Goal: Information Seeking & Learning: Learn about a topic

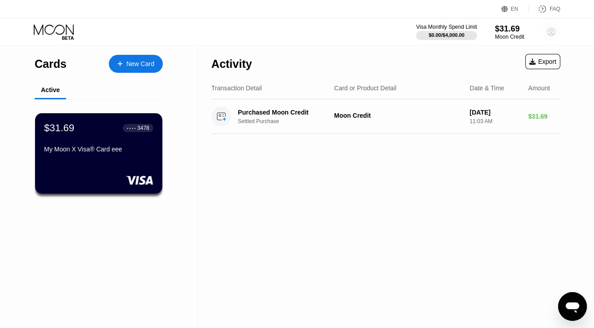
click at [552, 32] on circle at bounding box center [551, 32] width 18 height 18
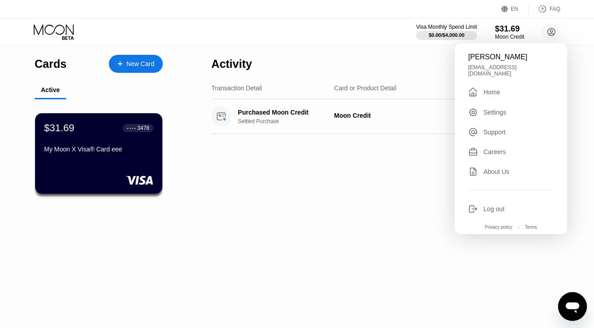
click at [311, 35] on div "Visa Monthly Spend Limit $0.00 / $4,000.00 $31.69 Moon Credit [PERSON_NAME] [EM…" at bounding box center [297, 31] width 594 height 27
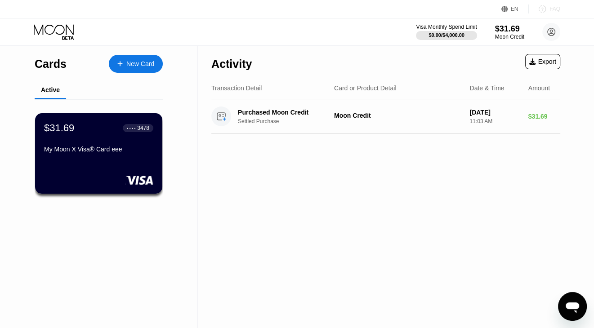
click at [554, 12] on div "FAQ" at bounding box center [555, 9] width 11 height 6
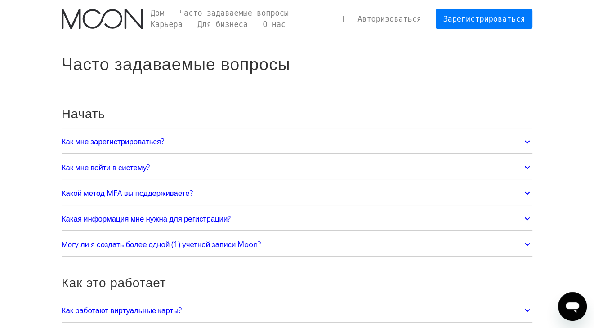
click at [525, 310] on icon at bounding box center [527, 310] width 5 height 3
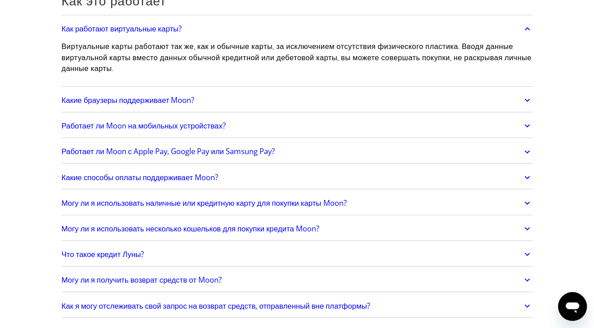
scroll to position [288, 0]
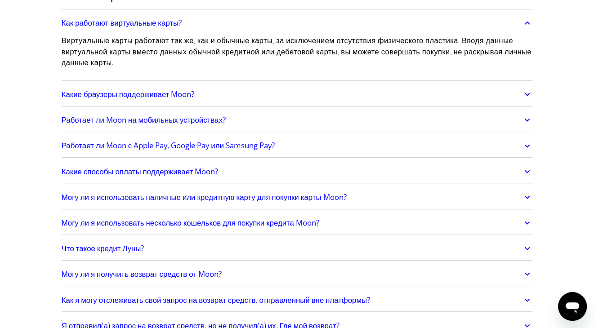
click at [524, 144] on icon at bounding box center [527, 146] width 10 height 16
